Goal: Information Seeking & Learning: Find specific fact

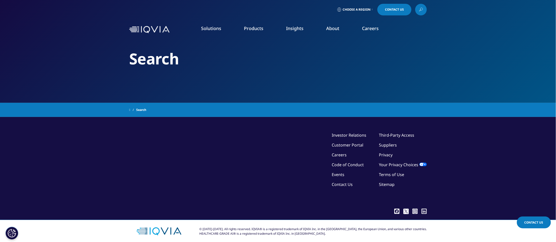
type input "the global use of medicines outlook through 2029"
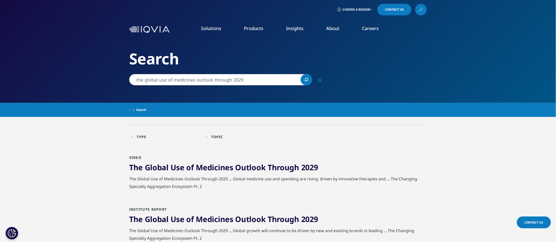
click at [210, 171] on span "Medicines" at bounding box center [214, 167] width 37 height 10
